Goal: Task Accomplishment & Management: Use online tool/utility

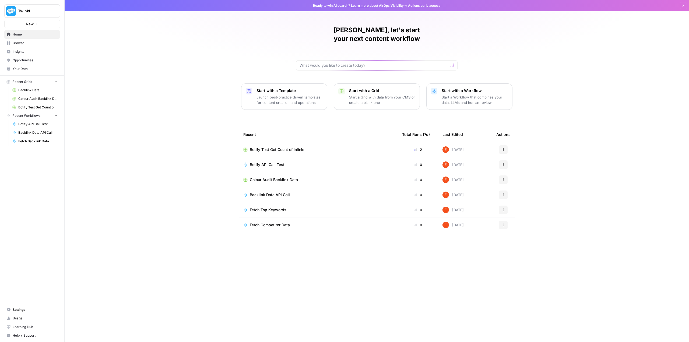
click at [33, 23] on span "New" at bounding box center [30, 23] width 8 height 5
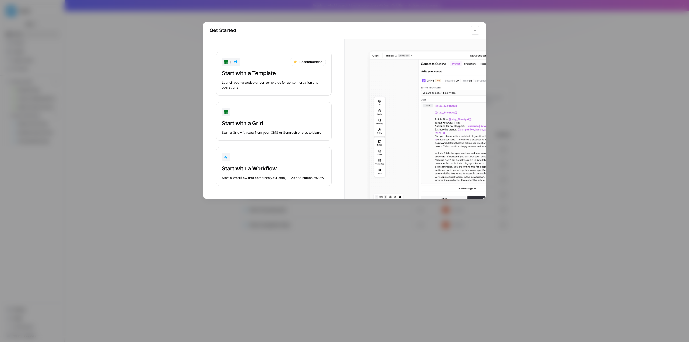
click at [249, 170] on div "Start with a Workflow" at bounding box center [274, 169] width 104 height 8
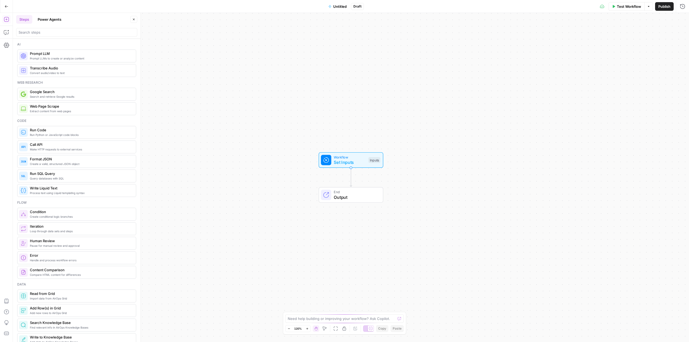
click at [50, 111] on span "Extract content from web pages" at bounding box center [81, 111] width 102 height 4
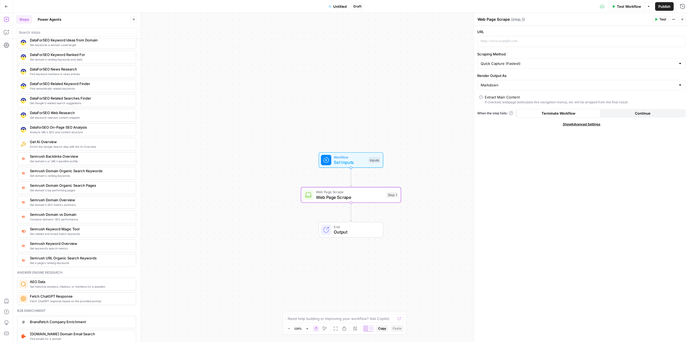
scroll to position [511, 0]
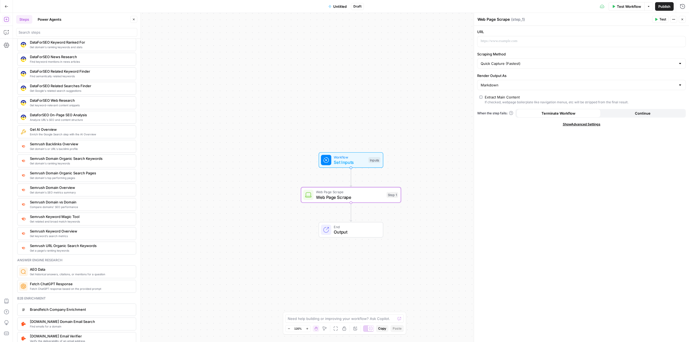
click at [77, 274] on span "Get historical answers, citations, or mentions for a question" at bounding box center [81, 274] width 102 height 4
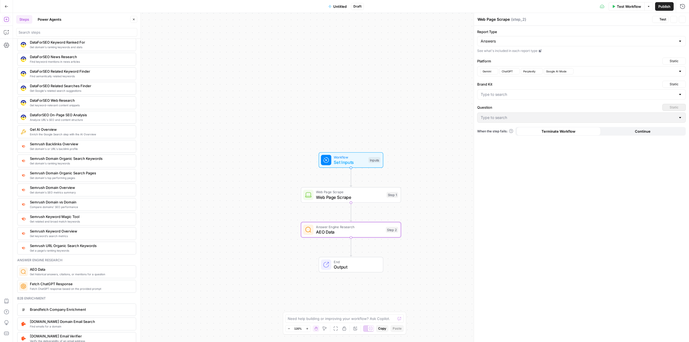
type textarea "AEO Data"
click at [361, 184] on icon "button" at bounding box center [361, 182] width 5 height 5
click at [326, 69] on span "Delete Step" at bounding box center [330, 68] width 21 height 5
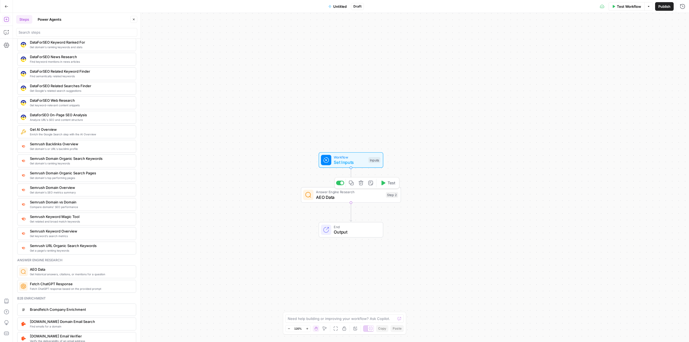
click at [343, 157] on span "Workflow" at bounding box center [350, 157] width 32 height 5
click at [347, 196] on span "AEO Data" at bounding box center [349, 197] width 67 height 6
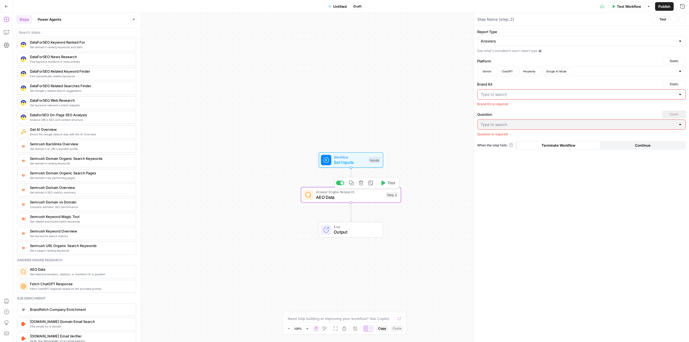
type textarea "AEO Data"
click at [501, 92] on input "Brand Kit" at bounding box center [578, 94] width 195 height 5
click at [508, 115] on span "Twinkl [GEOGRAPHIC_DATA]" at bounding box center [580, 115] width 197 height 5
type input "Twinkl [GEOGRAPHIC_DATA]"
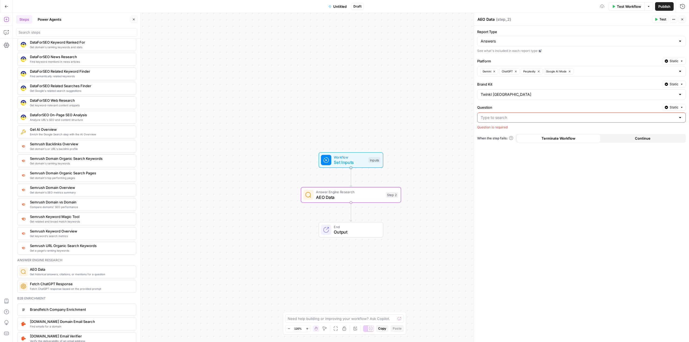
click at [496, 120] on input "Question" at bounding box center [578, 117] width 195 height 5
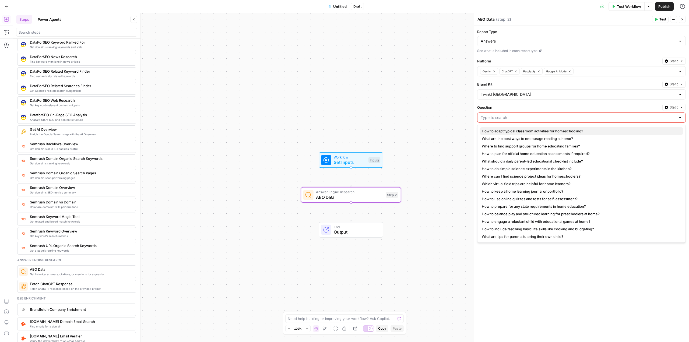
click at [499, 127] on button "How to adapt typical classroom activities for homeschooling?" at bounding box center [582, 131] width 204 height 8
type input "How to adapt typical classroom activities for homeschooling?"
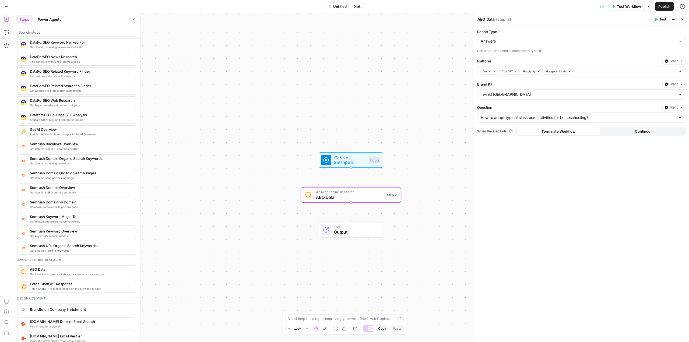
click at [658, 21] on button "Test" at bounding box center [660, 19] width 16 height 7
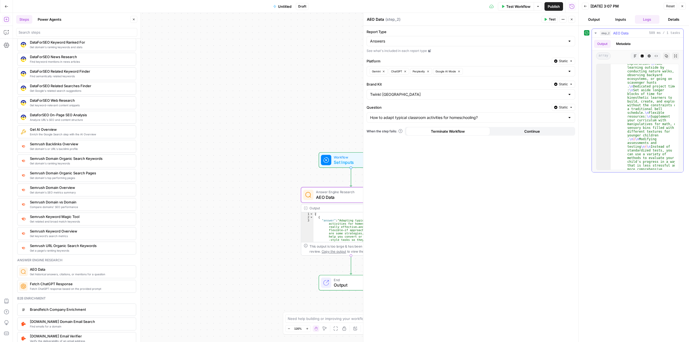
scroll to position [8564, 0]
click at [400, 42] on input "Report Type" at bounding box center [467, 40] width 195 height 5
click at [381, 68] on span "Mentions" at bounding box center [469, 69] width 197 height 5
type input "Mentions"
click at [547, 18] on icon "button" at bounding box center [545, 19] width 3 height 3
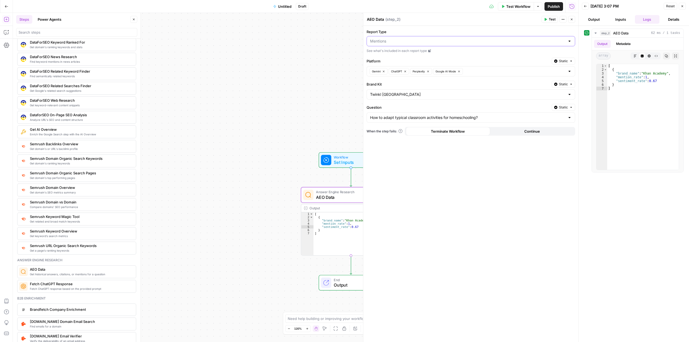
click at [411, 41] on input "Report Type" at bounding box center [467, 40] width 195 height 5
click at [387, 61] on span "Citations" at bounding box center [469, 61] width 197 height 5
type input "Citations"
click at [545, 18] on icon "button" at bounding box center [546, 19] width 2 height 3
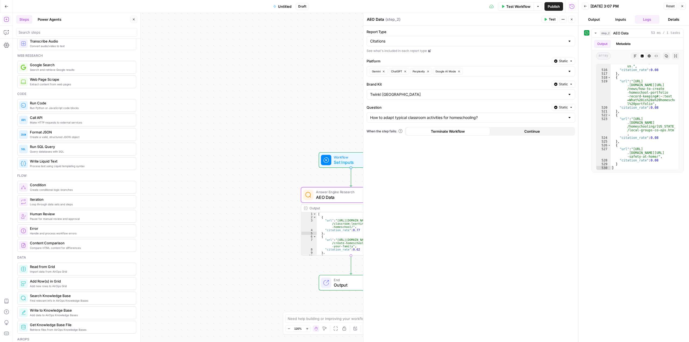
scroll to position [0, 0]
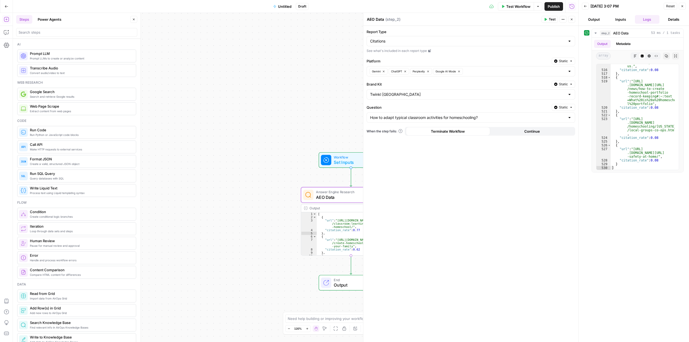
click at [81, 108] on span "Web Page Scrape" at bounding box center [81, 106] width 102 height 5
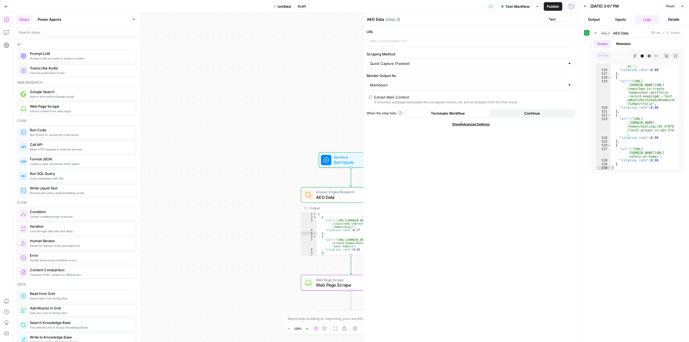
type textarea "Web Page Scrape"
click at [336, 284] on span "Web Page Scrape" at bounding box center [349, 285] width 67 height 6
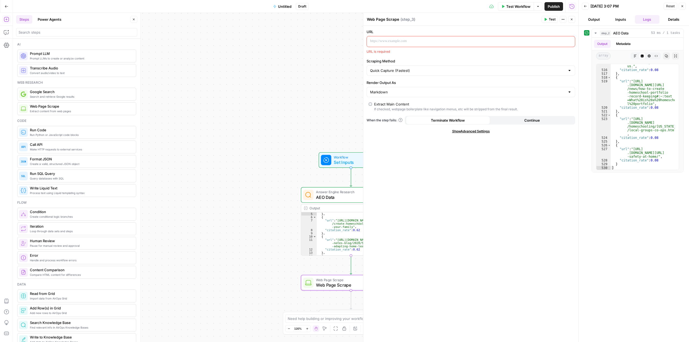
click at [90, 95] on span "Search and retrieve Google results" at bounding box center [81, 96] width 102 height 4
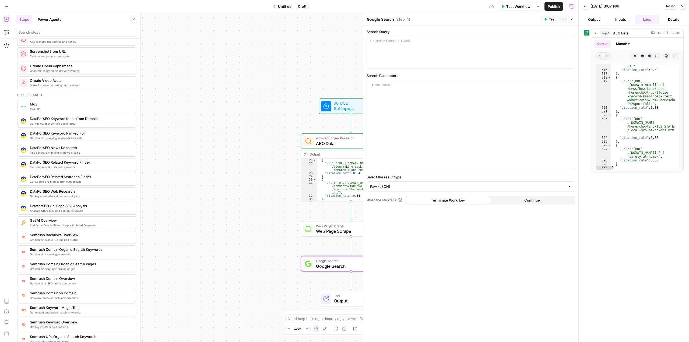
scroll to position [404, 0]
